Goal: Task Accomplishment & Management: Manage account settings

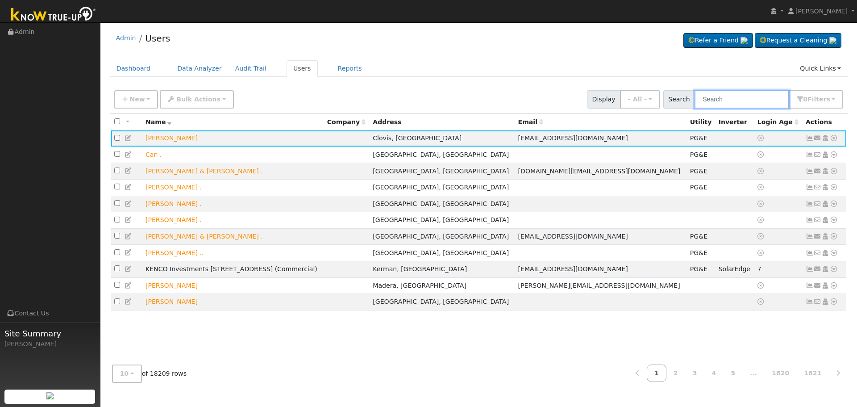
click at [721, 104] on input "text" at bounding box center [742, 99] width 95 height 18
paste input "[PERSON_NAME]"
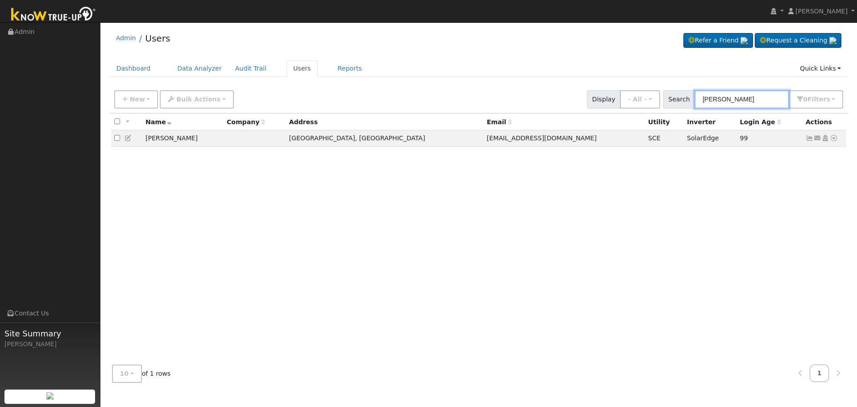
type input "[PERSON_NAME]"
click at [515, 75] on ul "Dashboard Data Analyzer Audit Trail Users Reports Quick Links Quick Add Quick C…" at bounding box center [479, 68] width 738 height 17
click at [126, 138] on icon at bounding box center [129, 138] width 8 height 6
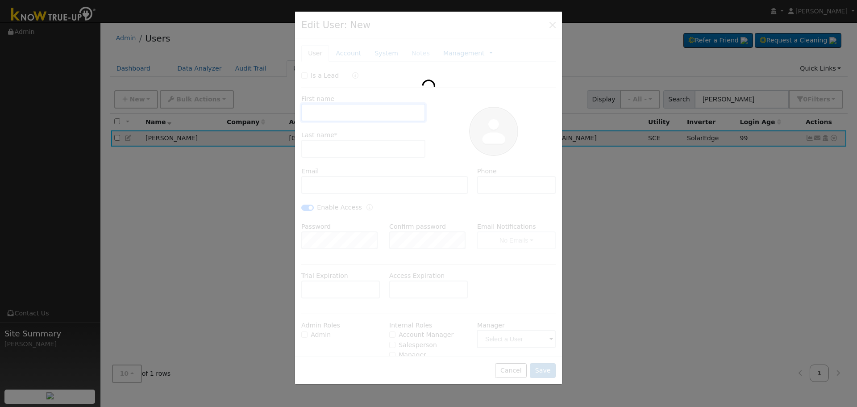
type input "[PERSON_NAME]"
type input "Bean"
type input "[EMAIL_ADDRESS][DOMAIN_NAME]"
type input "[PHONE_NUMBER]"
checkbox input "true"
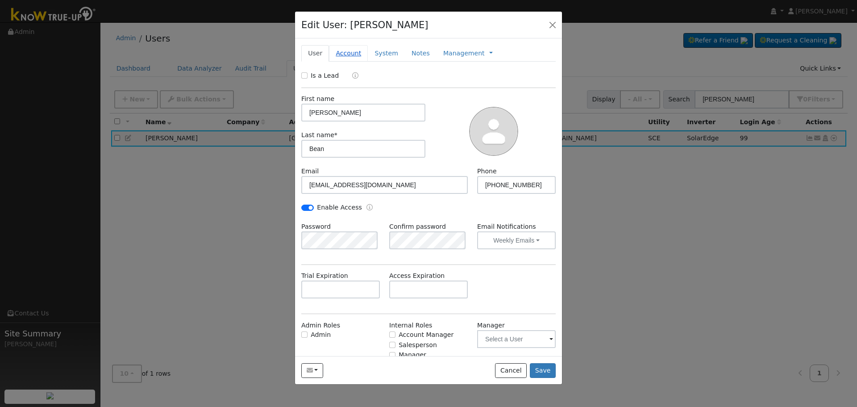
click at [353, 49] on link "Account" at bounding box center [348, 53] width 39 height 17
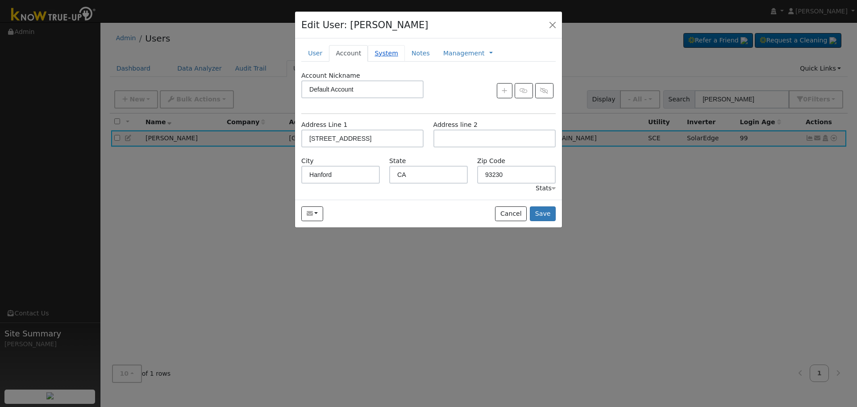
click at [374, 49] on link "System" at bounding box center [386, 53] width 37 height 17
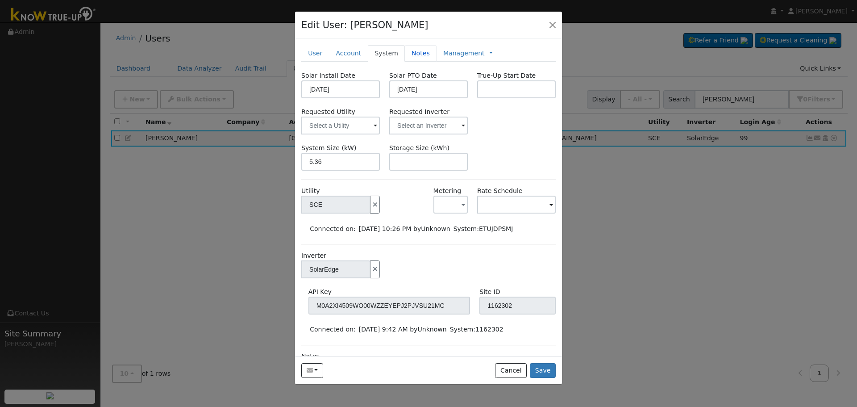
click at [405, 51] on link "Notes" at bounding box center [421, 53] width 32 height 17
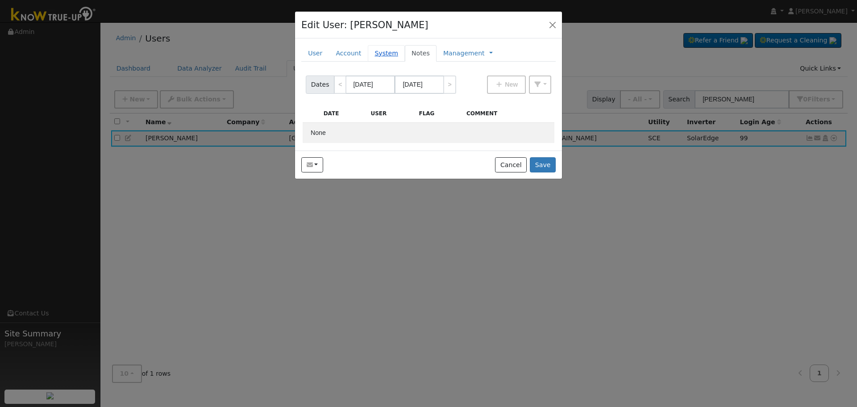
click at [380, 49] on link "System" at bounding box center [386, 53] width 37 height 17
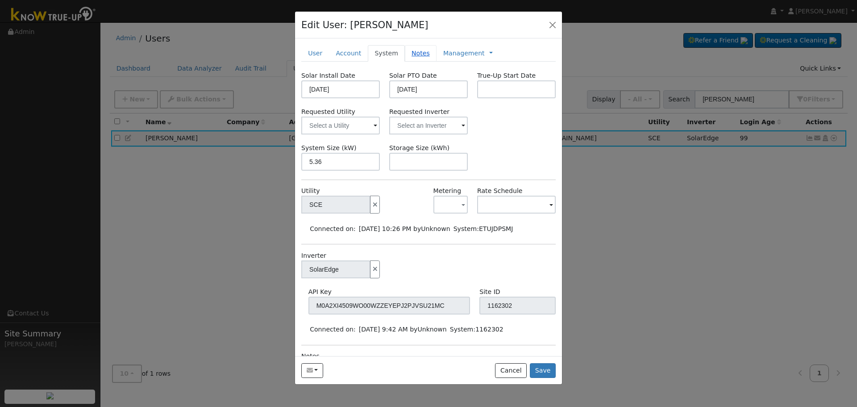
click at [414, 46] on link "Notes" at bounding box center [421, 53] width 32 height 17
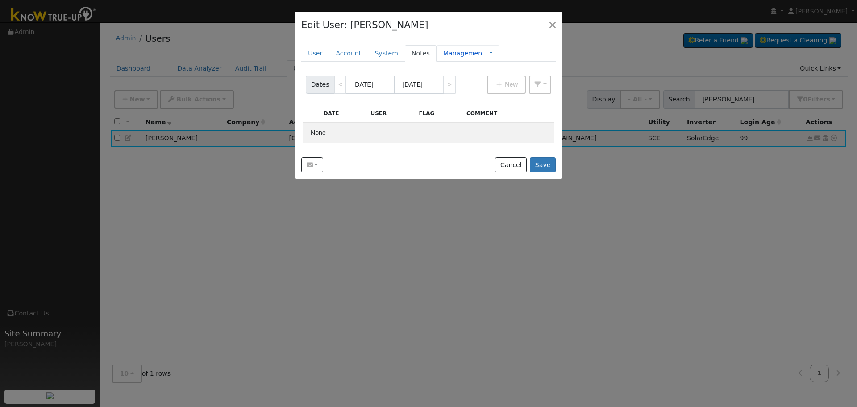
click at [446, 50] on link "Management" at bounding box center [464, 53] width 42 height 9
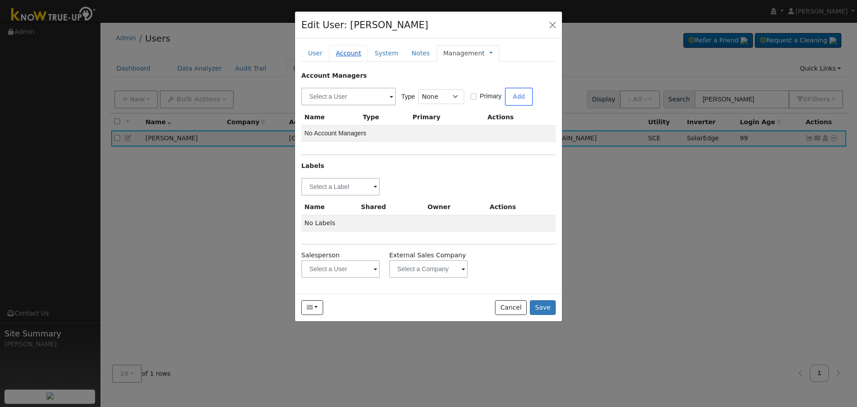
click at [346, 50] on link "Account" at bounding box center [348, 53] width 39 height 17
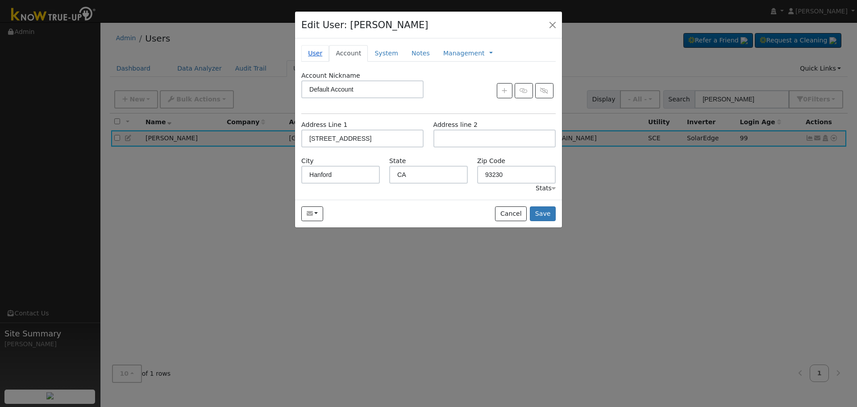
click at [313, 52] on link "User" at bounding box center [315, 53] width 28 height 17
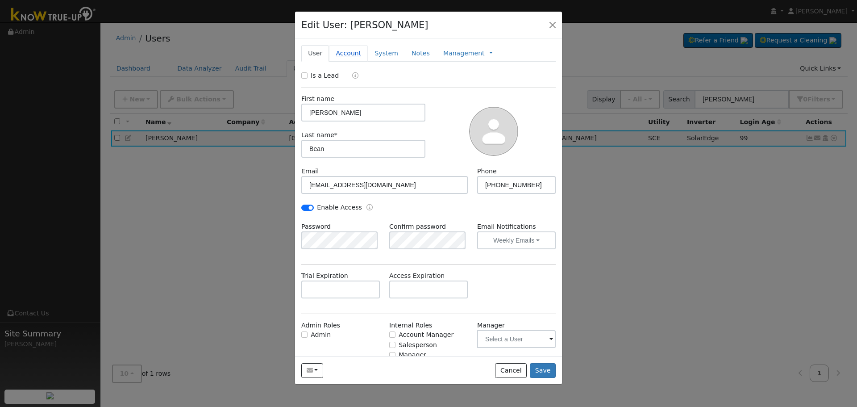
click at [351, 51] on link "Account" at bounding box center [348, 53] width 39 height 17
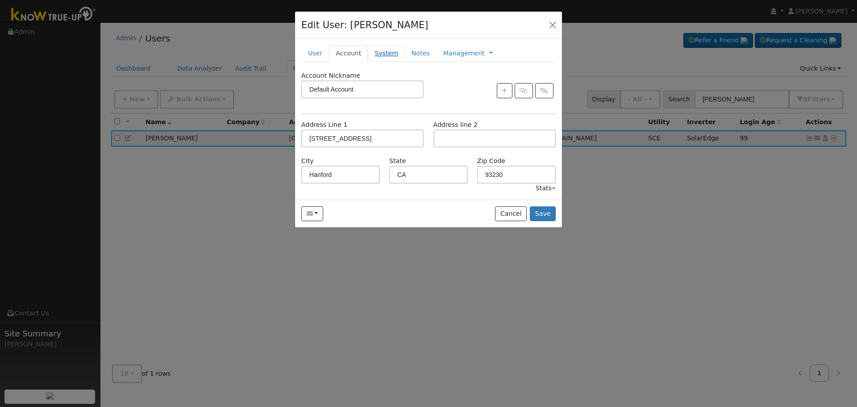
click at [381, 50] on link "System" at bounding box center [386, 53] width 37 height 17
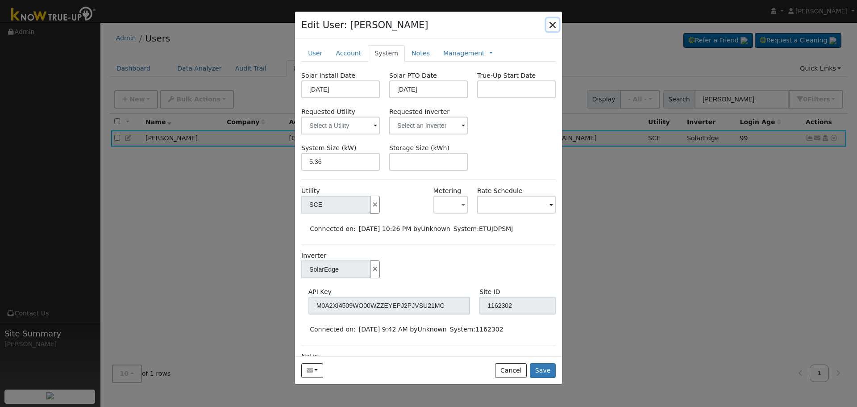
click at [553, 25] on button "button" at bounding box center [552, 24] width 13 height 13
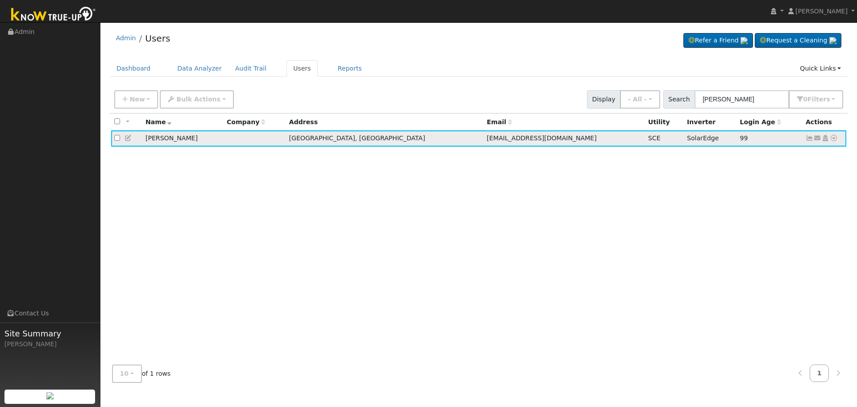
click at [810, 140] on icon at bounding box center [810, 138] width 8 height 6
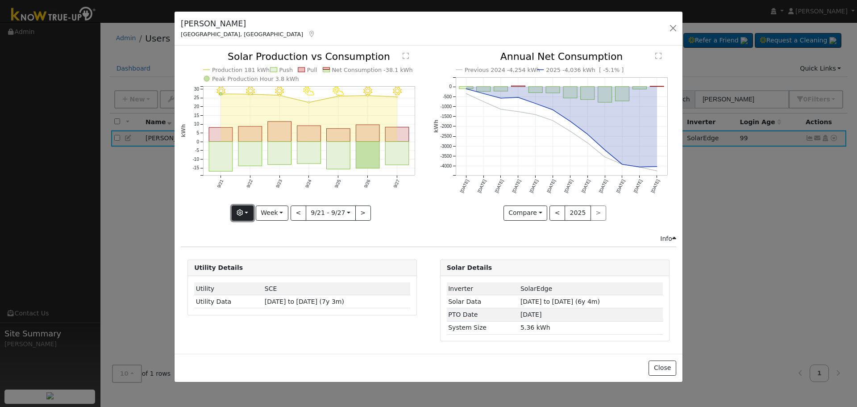
click at [242, 216] on icon "button" at bounding box center [240, 212] width 6 height 6
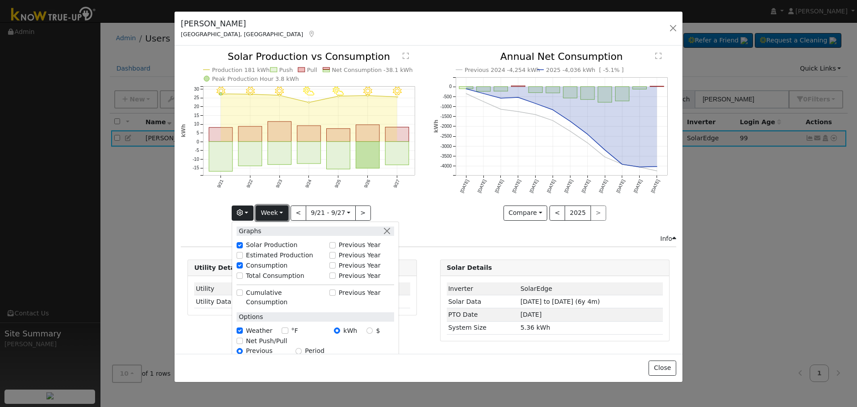
click at [268, 215] on button "Week" at bounding box center [272, 212] width 33 height 15
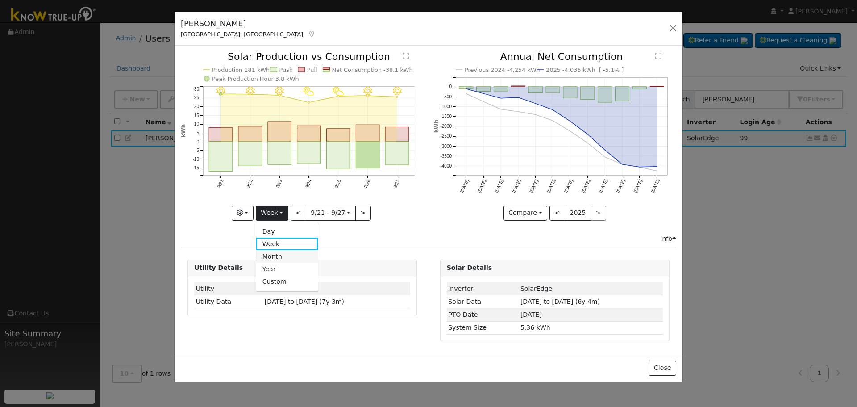
click at [275, 252] on link "Month" at bounding box center [287, 256] width 62 height 13
type input "[DATE]"
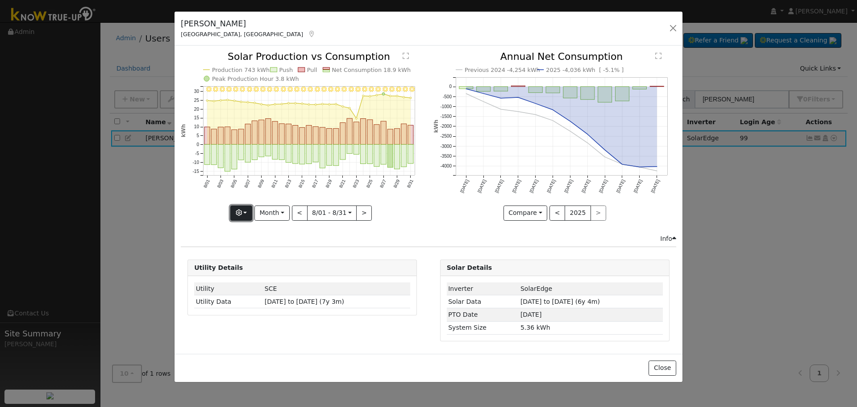
click at [242, 216] on icon "button" at bounding box center [239, 212] width 6 height 6
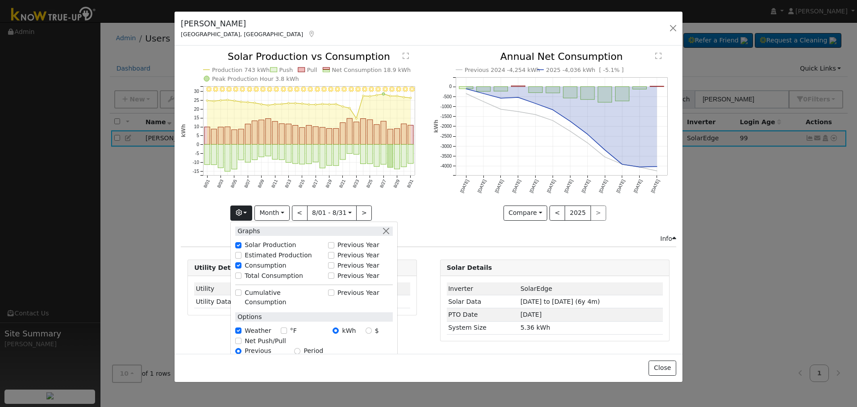
click at [183, 199] on icon "8/31 - Clear 8/30 - Clear 8/29 - Clear 8/28 - Clear 8/27 - Clear 8/26 - Clear 8…" at bounding box center [302, 135] width 243 height 167
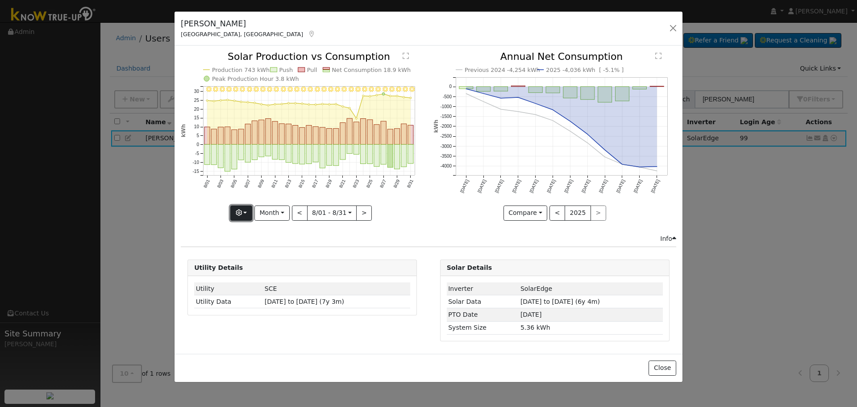
click at [246, 213] on button "button" at bounding box center [241, 212] width 22 height 15
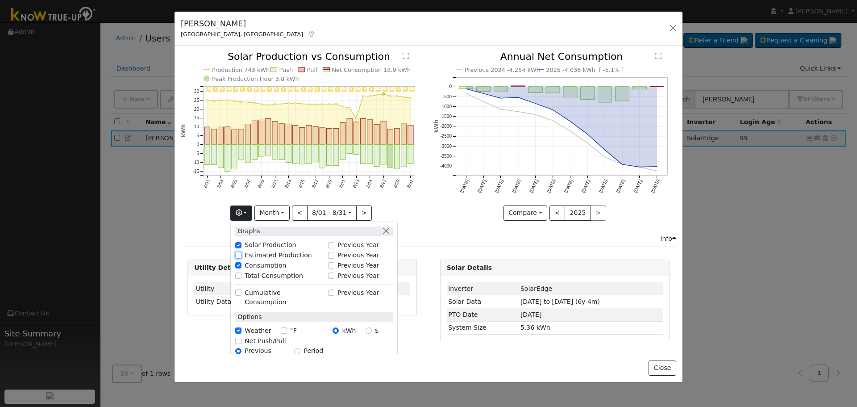
click at [241, 255] on input "Estimated Production" at bounding box center [238, 255] width 6 height 6
checkbox input "true"
click at [216, 195] on icon "8/31 - Clear 8/30 - Clear 8/29 - Clear 8/28 - Clear 8/27 - Clear 8/26 - Clear 8…" at bounding box center [302, 135] width 243 height 167
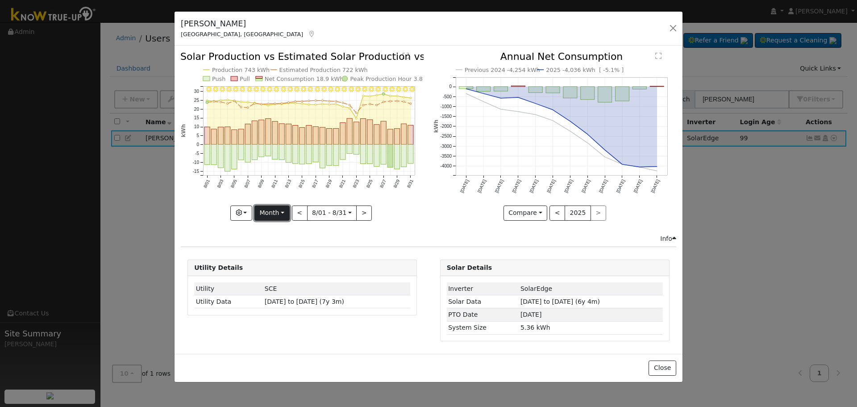
click at [276, 212] on button "Month" at bounding box center [271, 212] width 35 height 15
click at [302, 209] on button "<" at bounding box center [300, 212] width 16 height 15
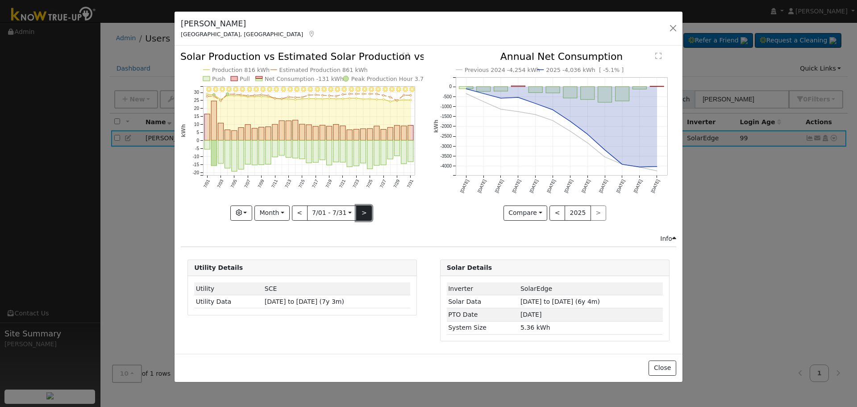
click at [363, 212] on button ">" at bounding box center [364, 212] width 16 height 15
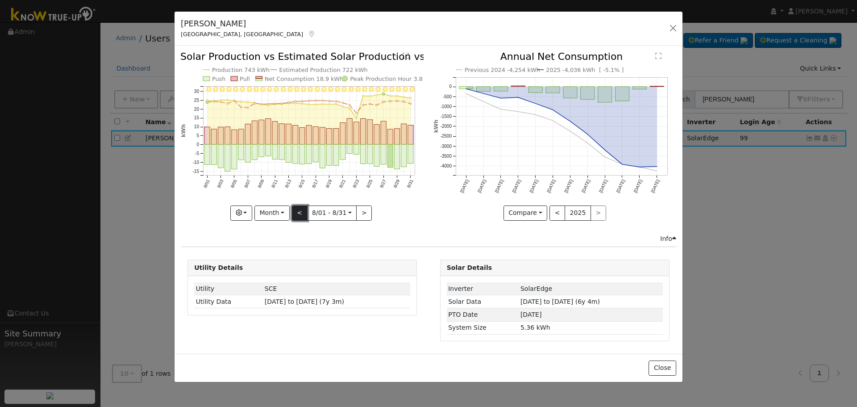
click at [299, 214] on button "<" at bounding box center [300, 212] width 16 height 15
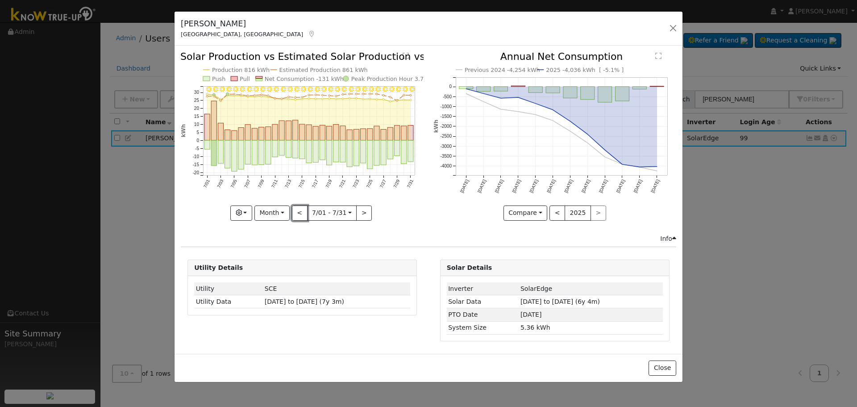
click at [300, 214] on button "<" at bounding box center [300, 212] width 16 height 15
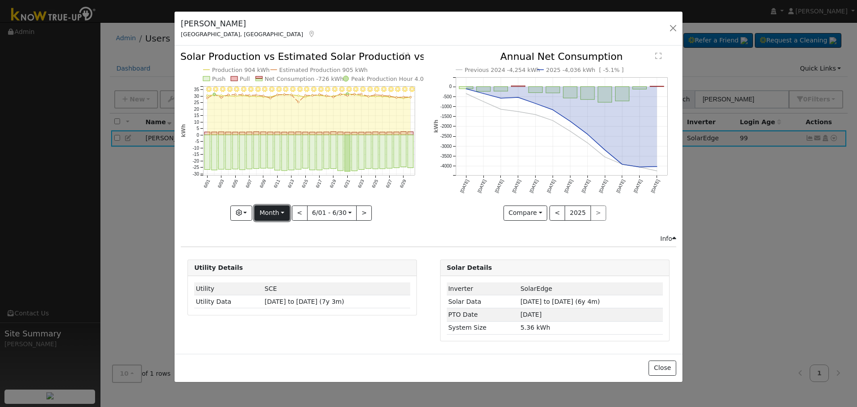
click at [277, 207] on button "Month" at bounding box center [271, 212] width 35 height 15
click at [282, 208] on button "Month" at bounding box center [271, 212] width 35 height 15
click at [290, 265] on link "Year" at bounding box center [286, 269] width 62 height 13
type input "[DATE]"
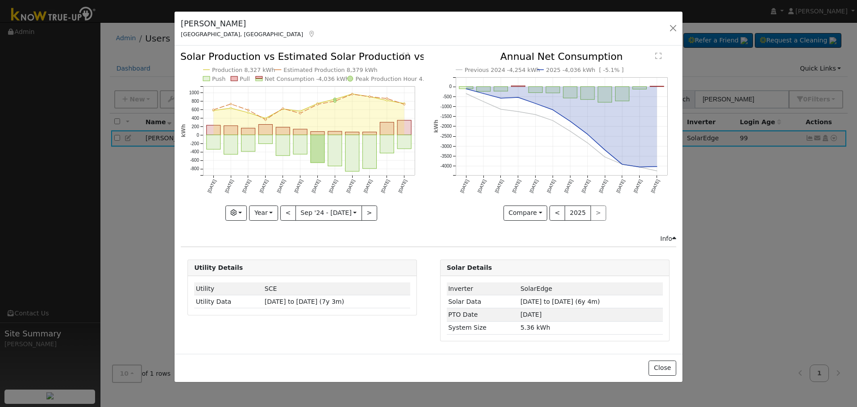
click at [185, 215] on icon "Production 8,327 kWh Estimated Production 8,379 kWh Push Pull Net Consumption -…" at bounding box center [302, 135] width 243 height 167
click at [675, 23] on button "button" at bounding box center [673, 28] width 13 height 13
